Goal: Task Accomplishment & Management: Complete application form

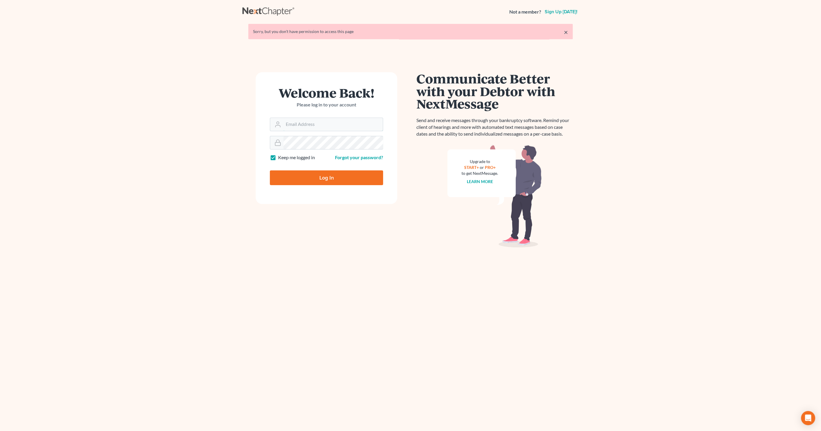
type input "[EMAIL_ADDRESS][DOMAIN_NAME]"
click at [323, 174] on input "Log In" at bounding box center [326, 177] width 113 height 15
type input "Thinking..."
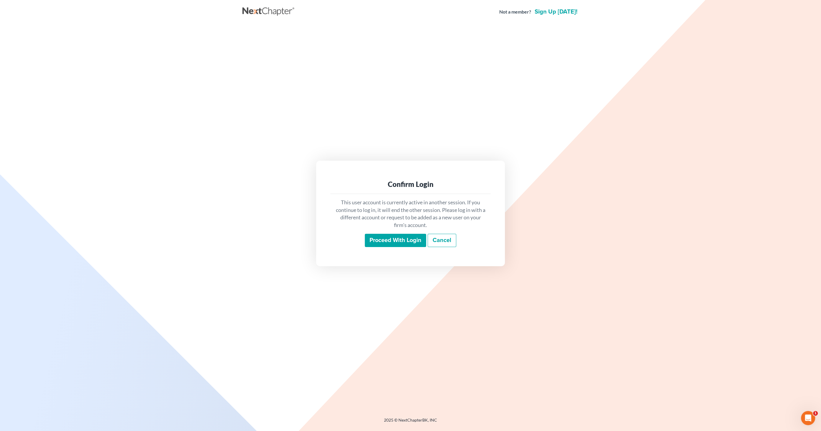
click at [405, 243] on input "Proceed with login" at bounding box center [395, 241] width 61 height 14
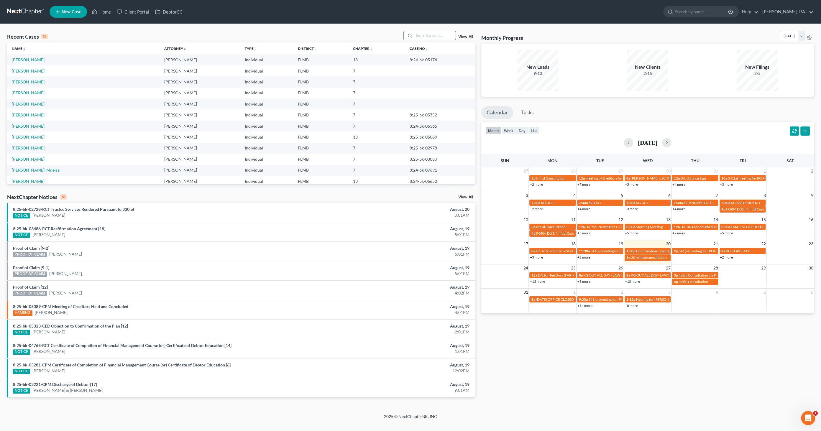
click at [437, 37] on input "search" at bounding box center [434, 35] width 41 height 9
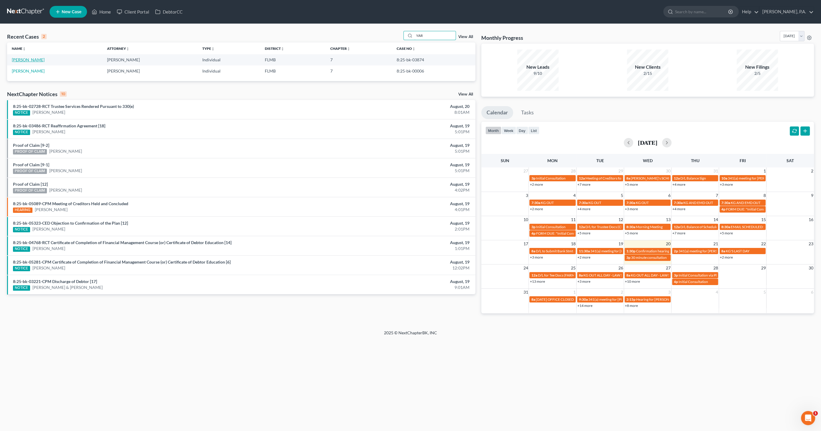
type input "YAR"
click at [29, 62] on link "Yarbrough, Nicholle" at bounding box center [28, 59] width 33 height 5
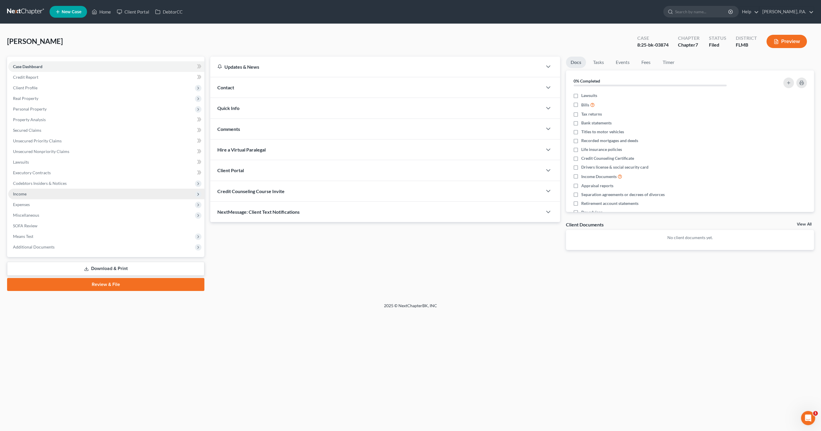
click at [28, 194] on span "Income" at bounding box center [106, 194] width 196 height 11
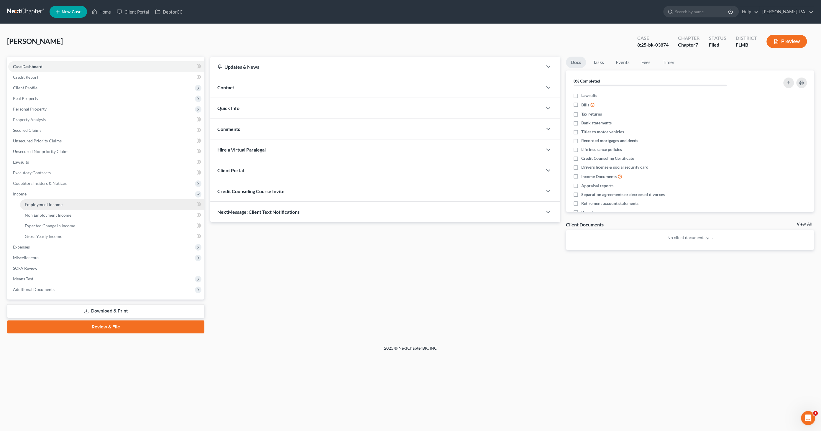
click at [37, 202] on span "Employment Income" at bounding box center [44, 204] width 38 height 5
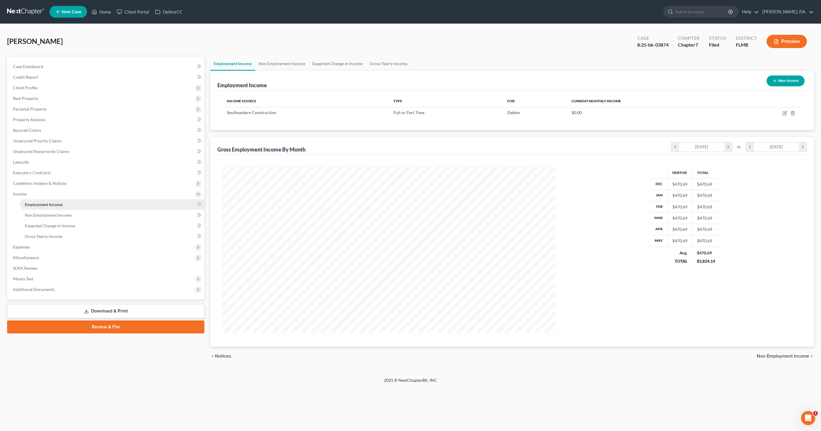
scroll to position [166, 345]
click at [28, 247] on span "Expenses" at bounding box center [21, 246] width 17 height 5
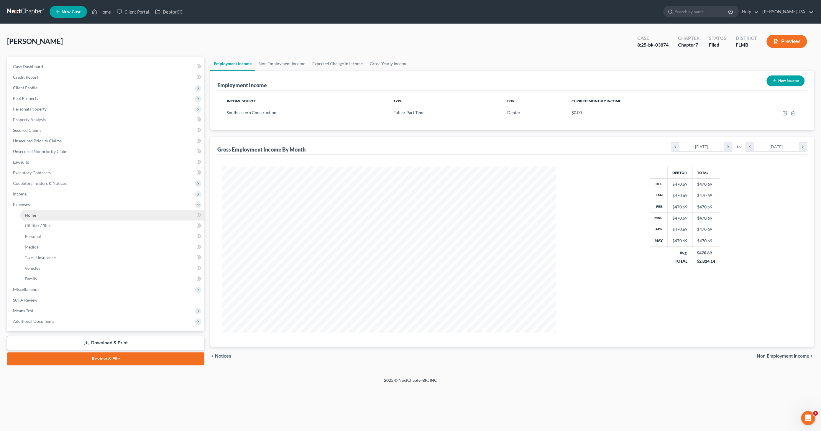
click at [39, 216] on link "Home" at bounding box center [112, 215] width 184 height 11
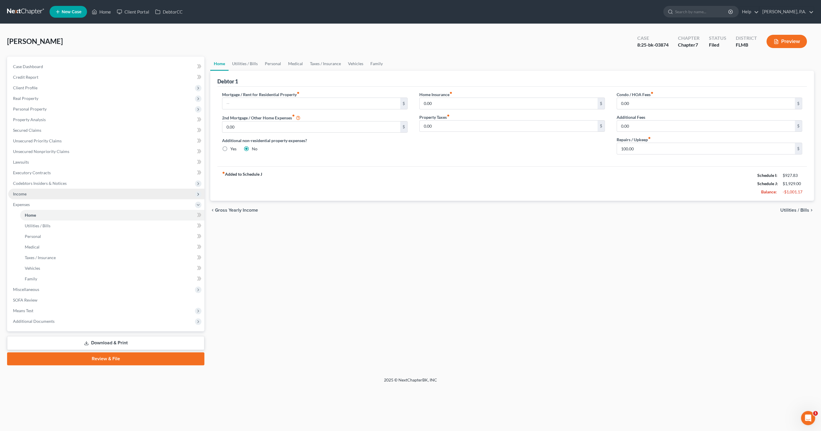
click at [31, 189] on span "Income" at bounding box center [106, 194] width 196 height 11
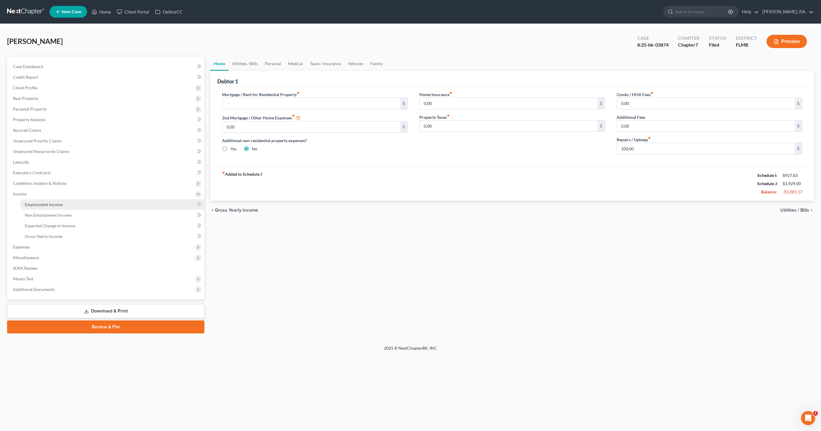
click at [44, 206] on span "Employment Income" at bounding box center [44, 204] width 38 height 5
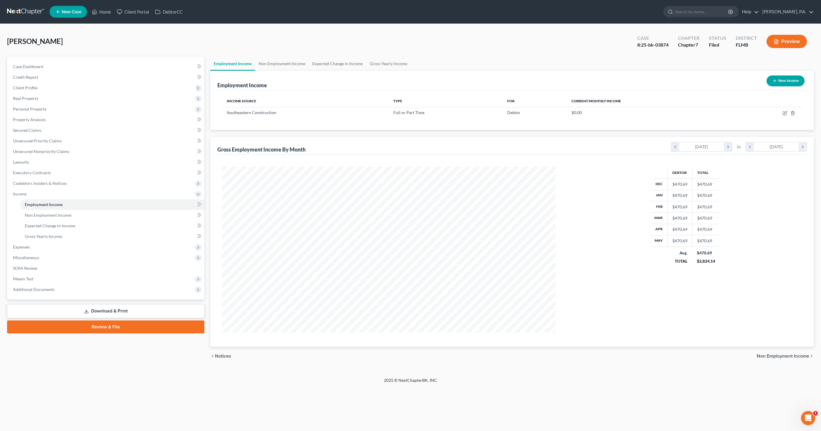
scroll to position [166, 345]
click at [285, 64] on link "Non Employment Income" at bounding box center [282, 64] width 54 height 14
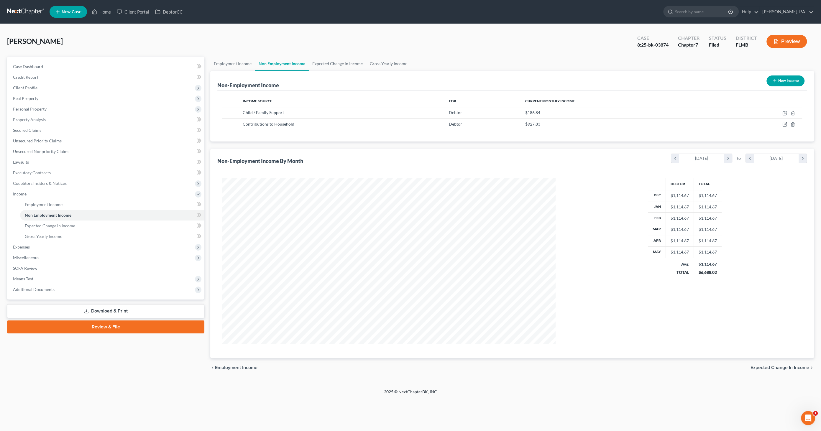
scroll to position [166, 345]
click at [27, 249] on span "Expenses" at bounding box center [106, 247] width 196 height 11
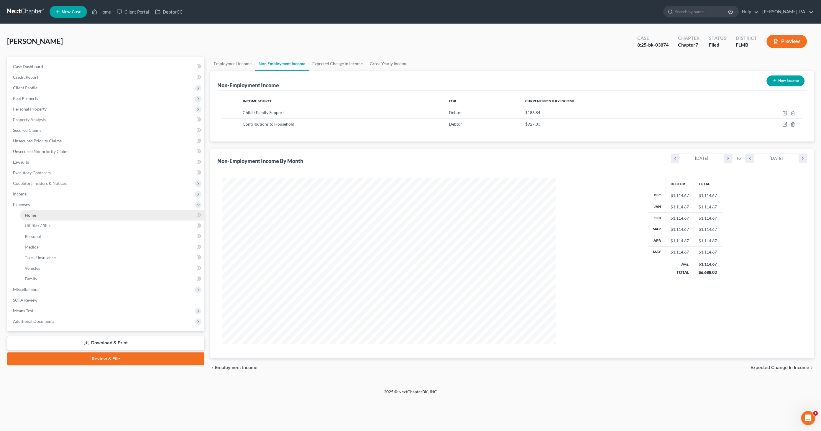
click at [29, 216] on span "Home" at bounding box center [30, 215] width 11 height 5
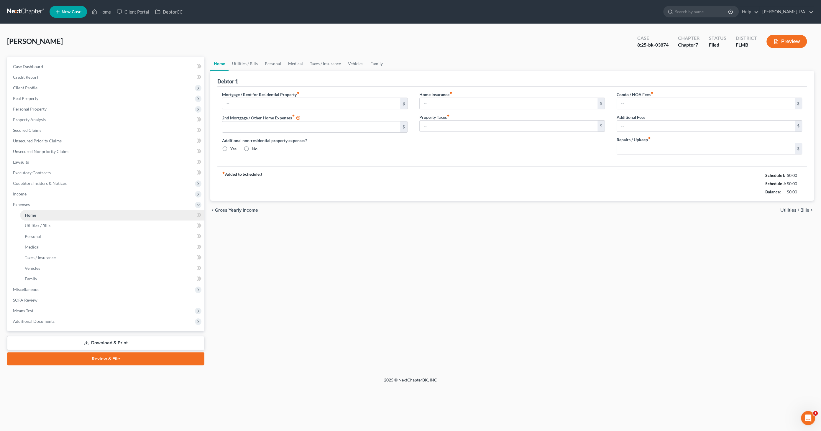
type input "0.00"
radio input "true"
type input "0.00"
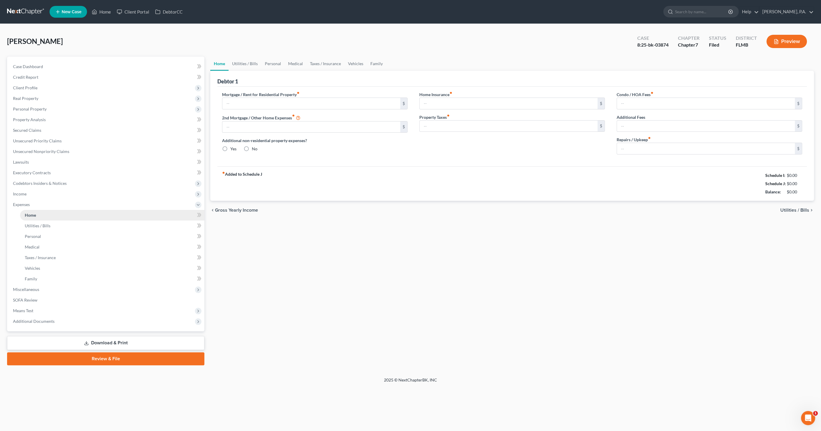
type input "0.00"
type input "100.00"
click at [788, 43] on button "Preview" at bounding box center [786, 41] width 40 height 13
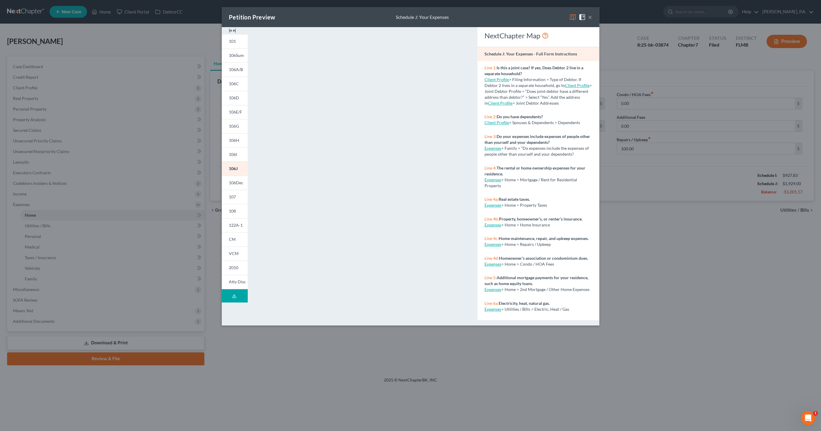
click at [232, 30] on img at bounding box center [232, 30] width 7 height 7
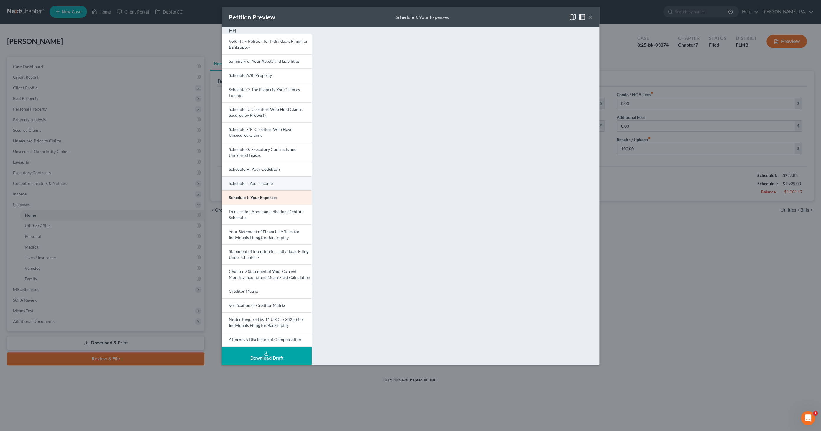
click at [261, 179] on link "Schedule I: Your Income" at bounding box center [267, 183] width 90 height 14
click at [247, 198] on span "Schedule J: Your Expenses" at bounding box center [253, 197] width 48 height 5
click at [591, 15] on button "×" at bounding box center [590, 17] width 4 height 7
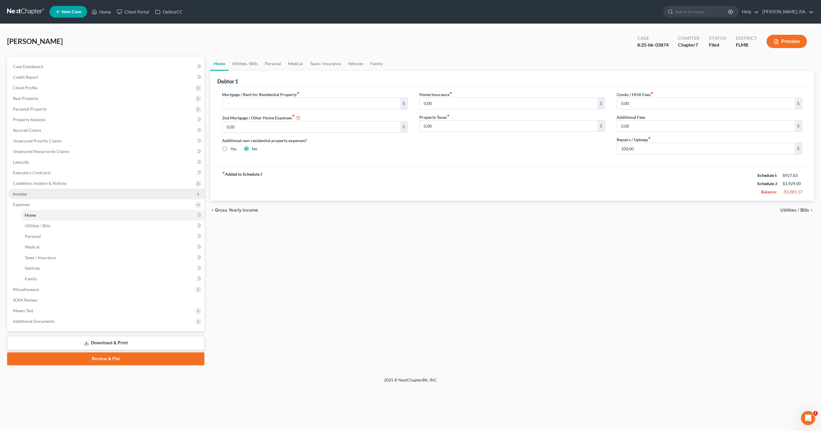
click at [17, 196] on span "Income" at bounding box center [106, 194] width 196 height 11
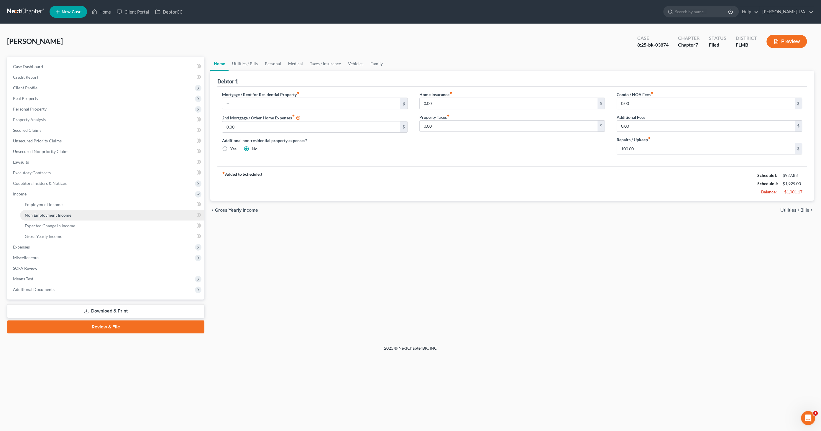
click at [47, 215] on span "Non Employment Income" at bounding box center [48, 215] width 47 height 5
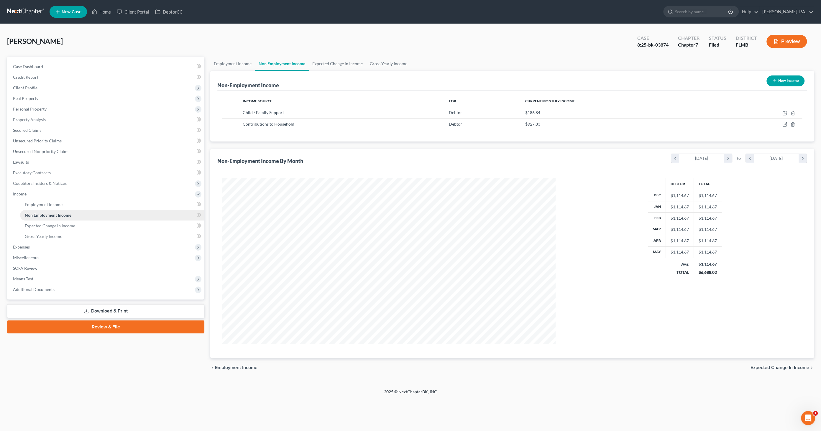
scroll to position [166, 345]
click at [785, 111] on icon "button" at bounding box center [784, 112] width 3 height 3
select select "7"
select select "0"
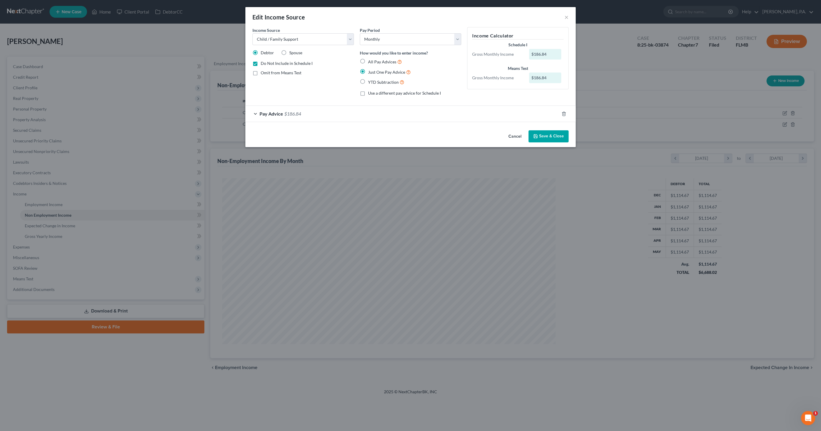
click at [513, 136] on button "Cancel" at bounding box center [514, 137] width 22 height 12
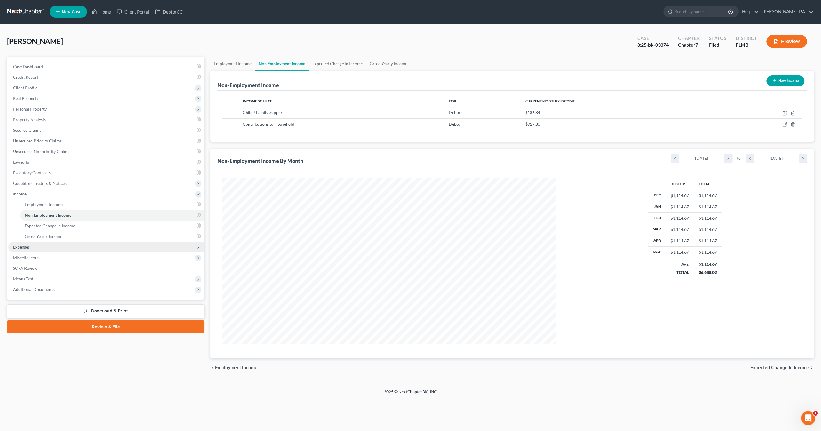
click at [20, 247] on span "Expenses" at bounding box center [21, 246] width 17 height 5
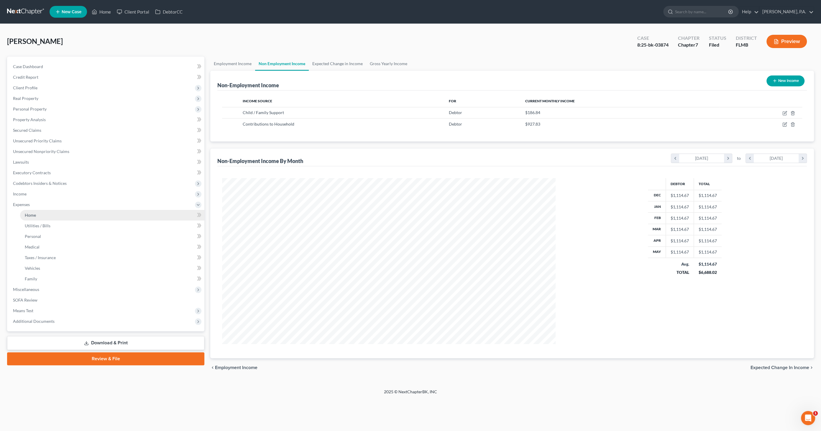
click at [37, 215] on link "Home" at bounding box center [112, 215] width 184 height 11
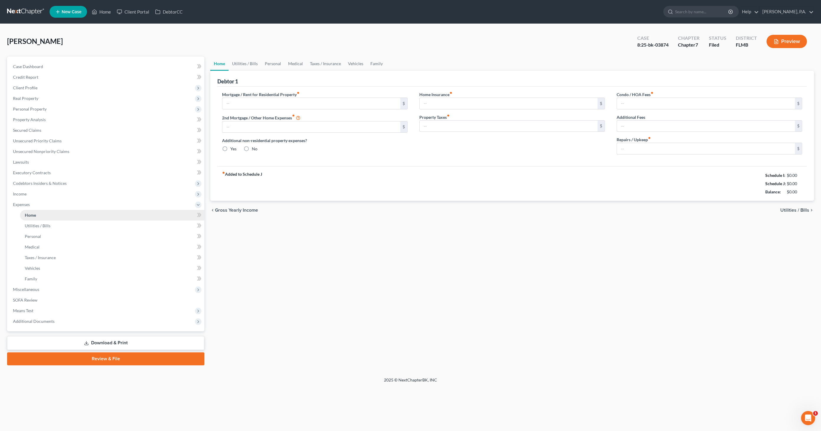
type input "0.00"
radio input "true"
type input "0.00"
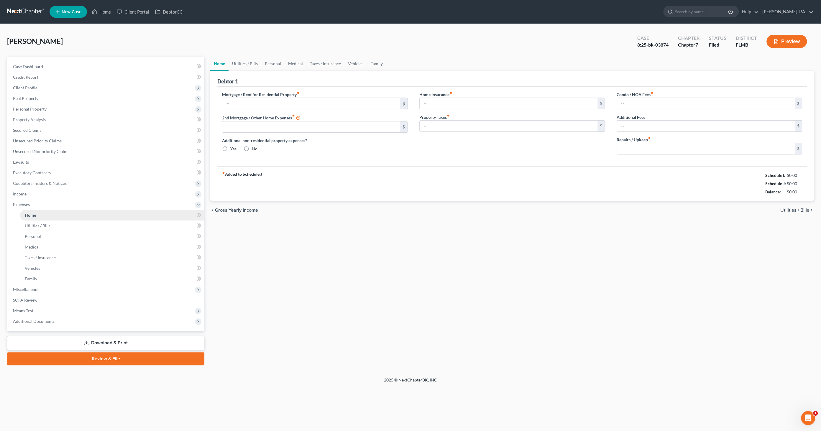
type input "0.00"
type input "100.00"
click at [353, 65] on link "Vehicles" at bounding box center [355, 64] width 22 height 14
